Goal: Task Accomplishment & Management: Manage account settings

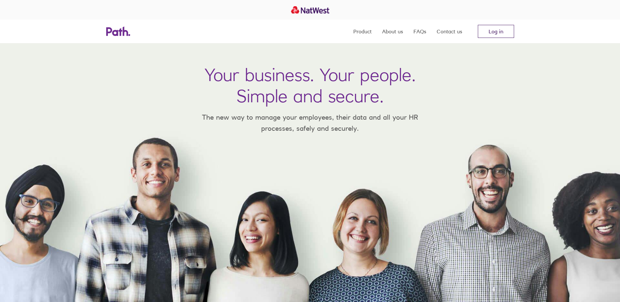
click at [502, 30] on link "Log in" at bounding box center [496, 31] width 36 height 13
click at [495, 36] on link "Log in" at bounding box center [496, 31] width 36 height 13
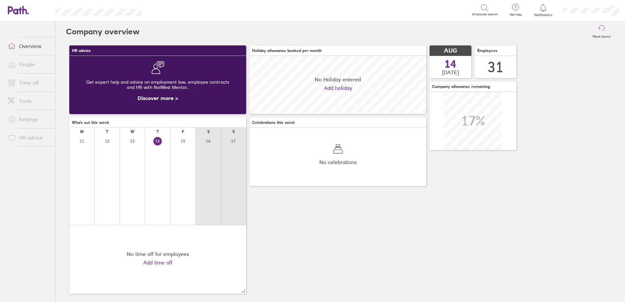
scroll to position [58, 177]
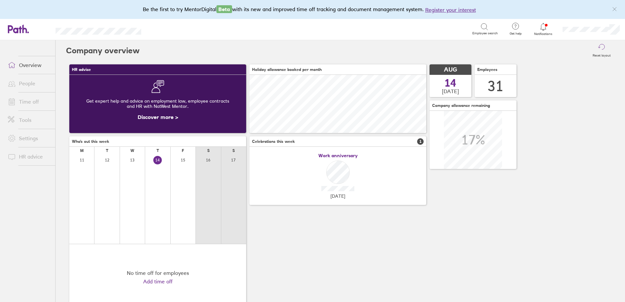
click at [545, 27] on icon at bounding box center [543, 27] width 8 height 8
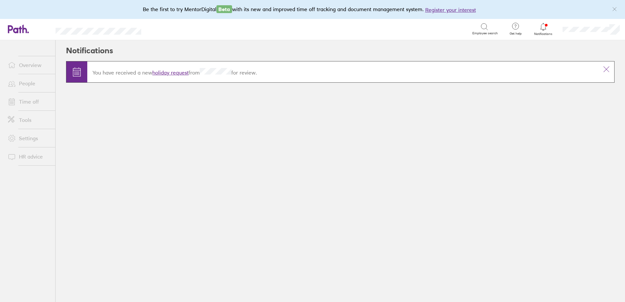
click at [165, 74] on link "holiday request" at bounding box center [170, 72] width 36 height 7
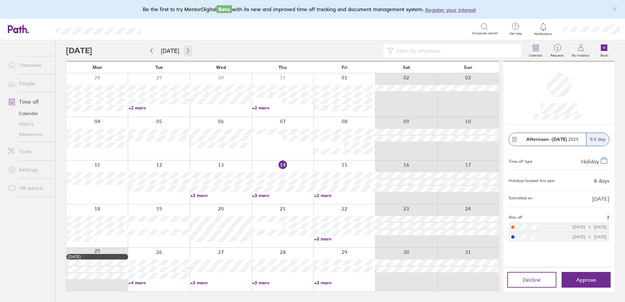
click at [186, 51] on icon "button" at bounding box center [188, 50] width 5 height 5
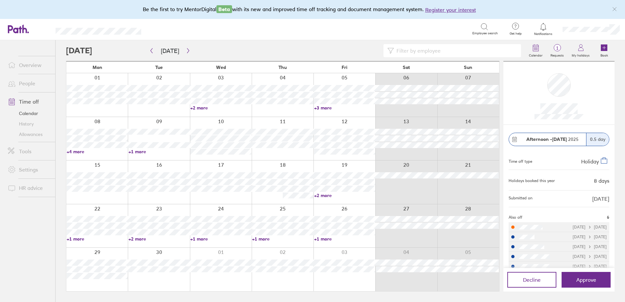
click at [76, 152] on link "+4 more" at bounding box center [97, 152] width 61 height 6
click at [42, 247] on ul "Overview People Time off Calendar History Allowances Tools Settings HR advice" at bounding box center [27, 160] width 55 height 240
click at [588, 281] on span "Approve" at bounding box center [586, 280] width 20 height 6
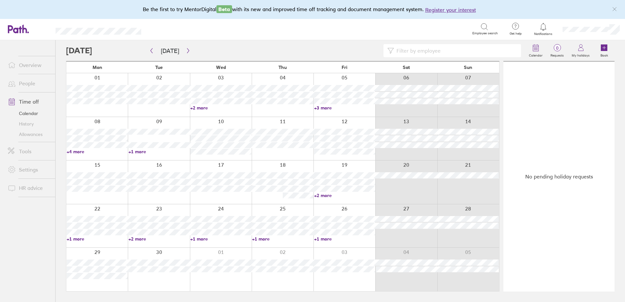
click at [547, 29] on div at bounding box center [543, 26] width 21 height 9
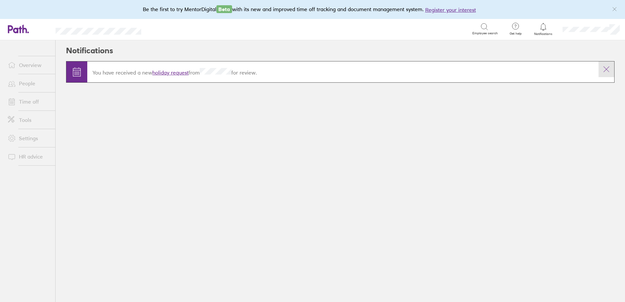
click at [604, 71] on icon at bounding box center [606, 69] width 8 height 8
